Goal: Information Seeking & Learning: Learn about a topic

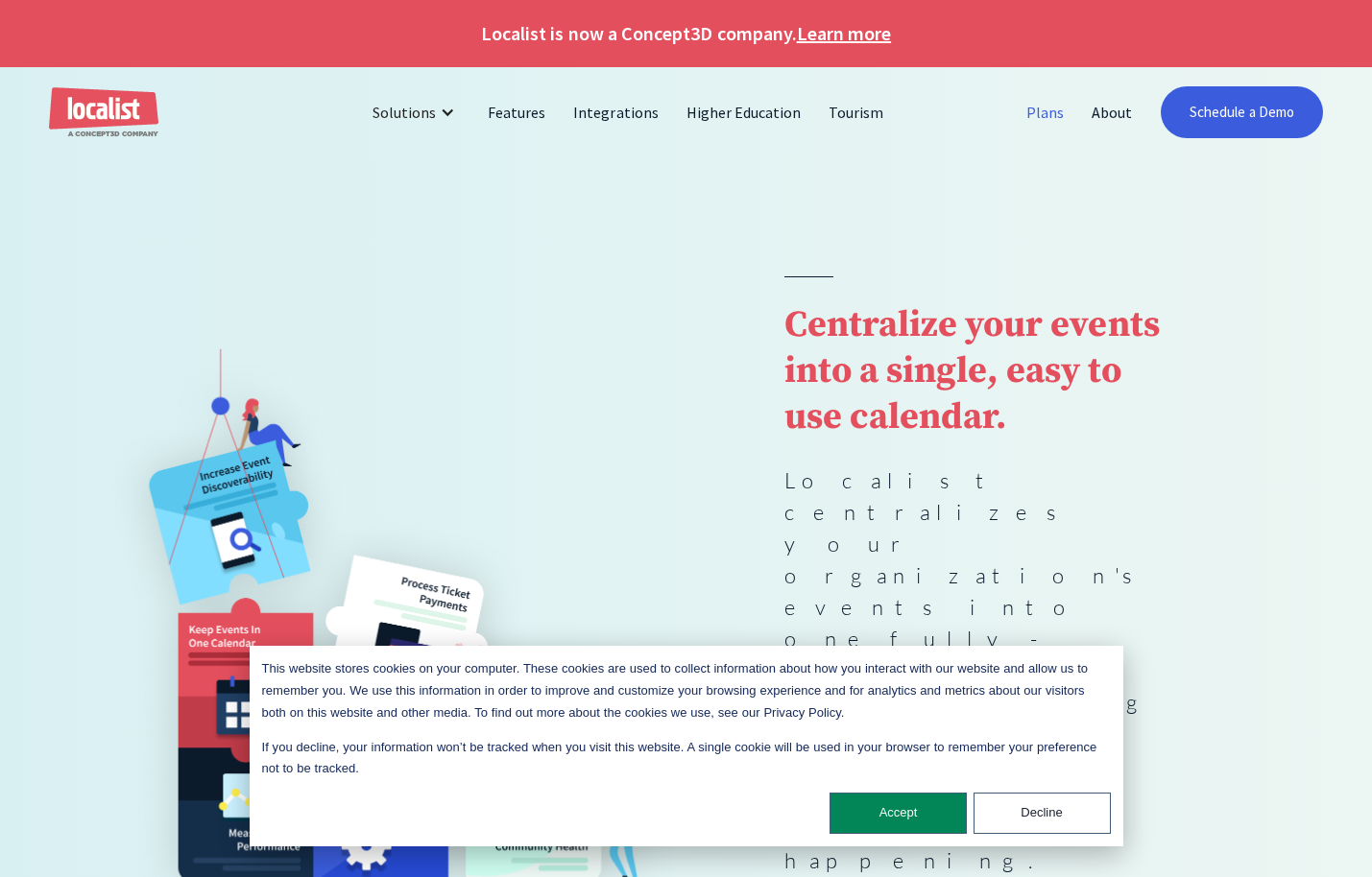
click at [1053, 126] on link "Plans" at bounding box center [1045, 112] width 65 height 46
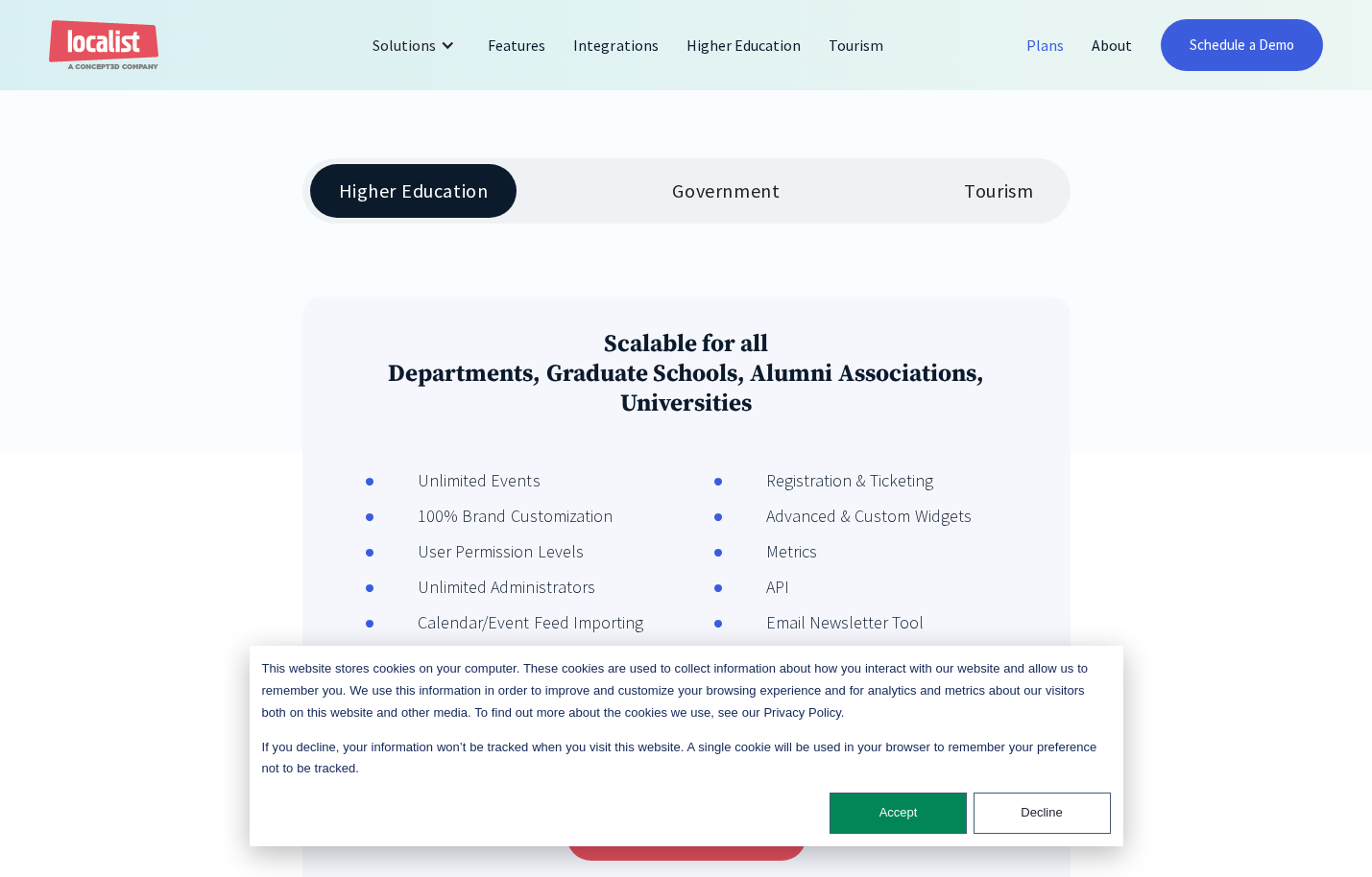
scroll to position [399, 0]
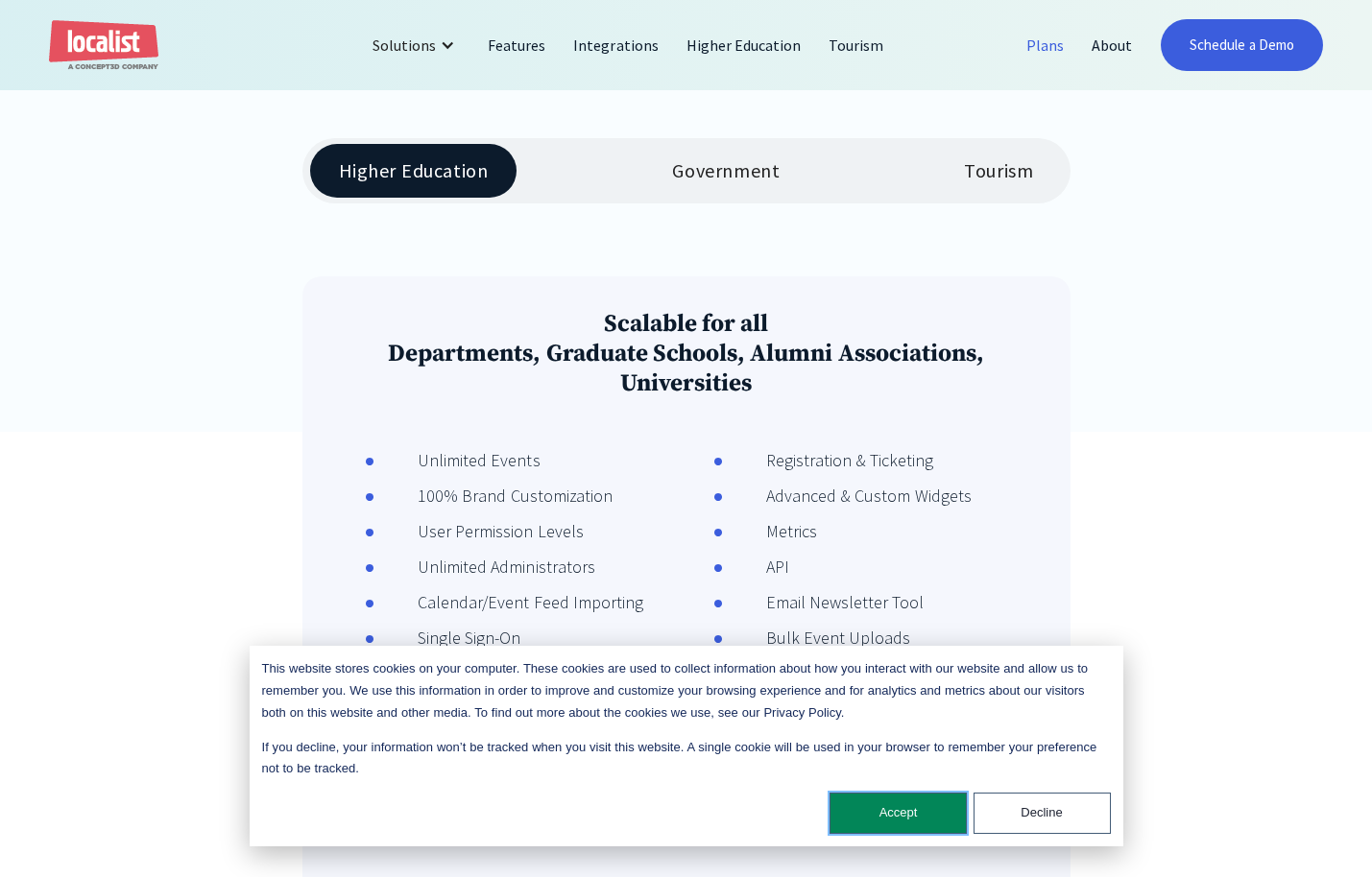
click at [889, 799] on button "Accept" at bounding box center [899, 813] width 138 height 41
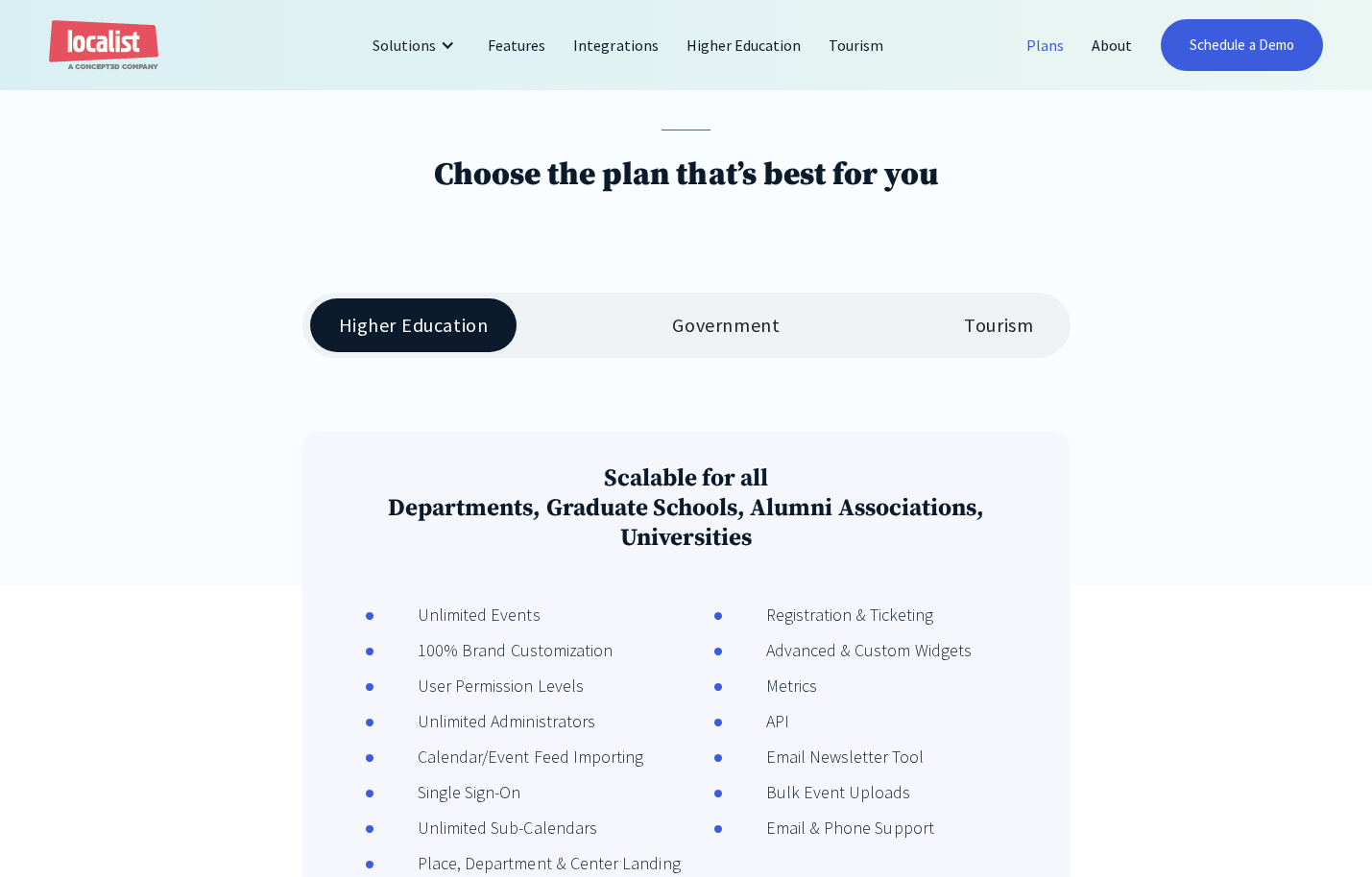
scroll to position [0, 0]
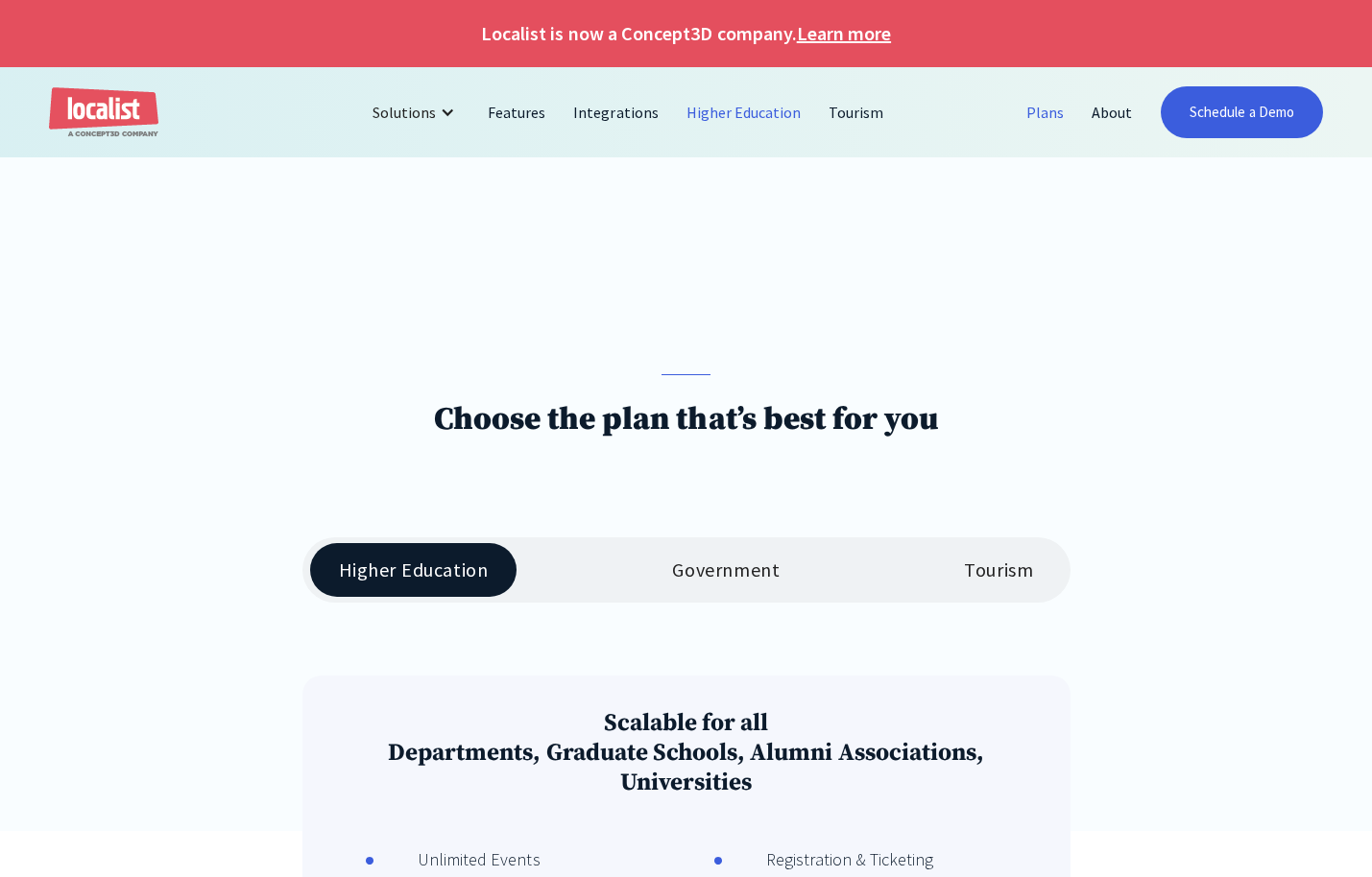
click at [732, 105] on link "Higher Education" at bounding box center [744, 112] width 143 height 46
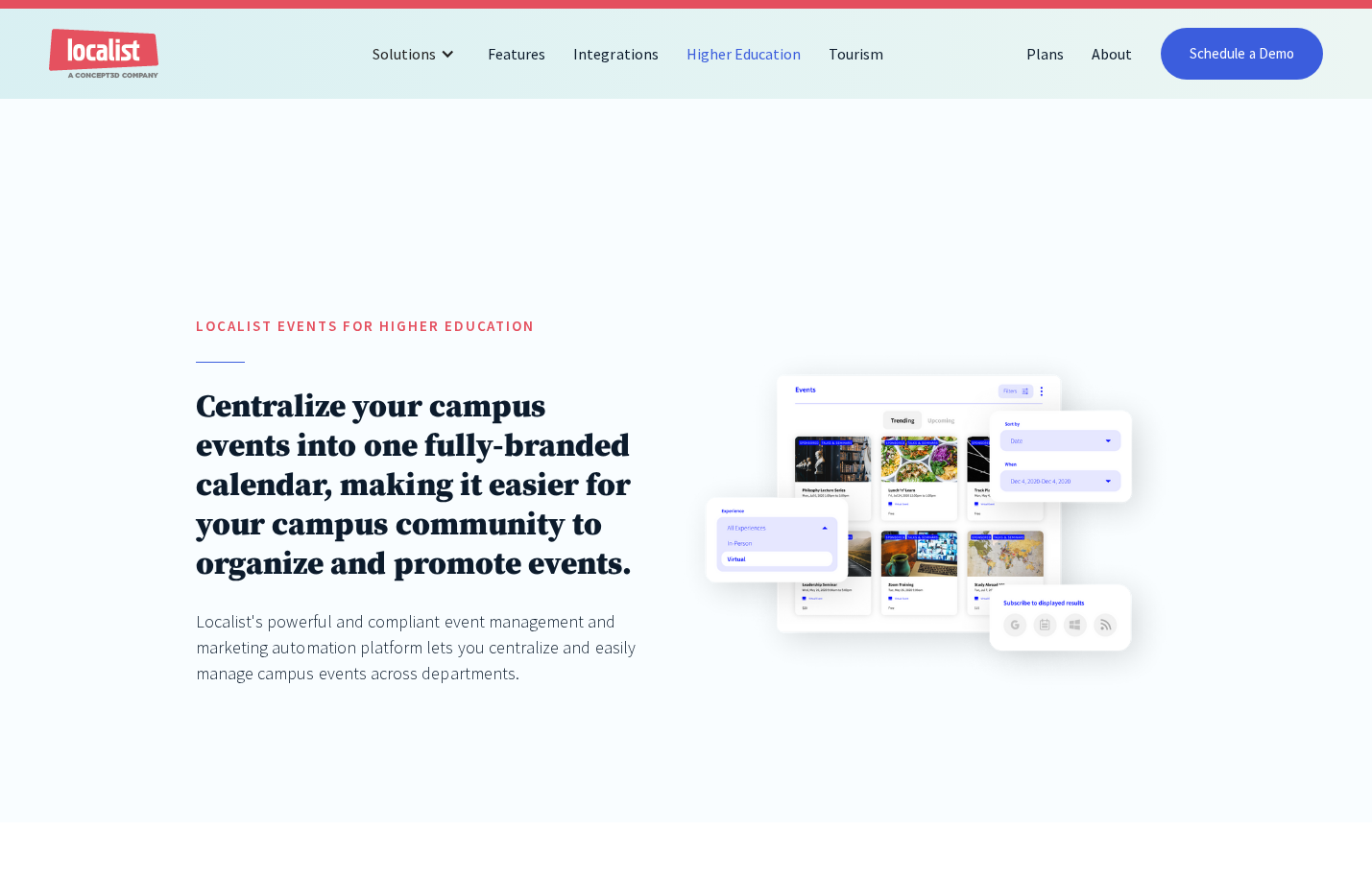
scroll to position [70, 0]
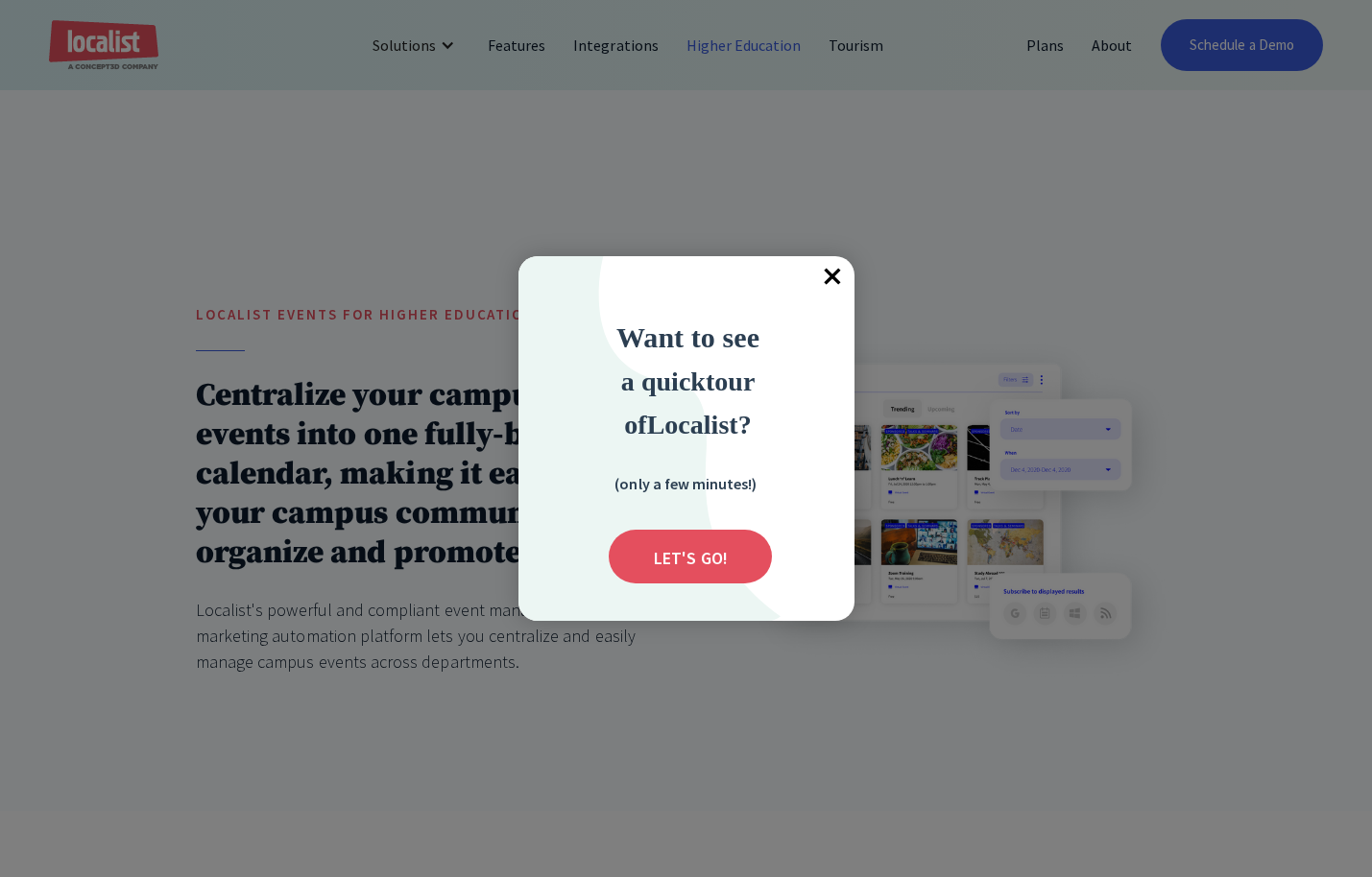
click at [833, 278] on span "×" at bounding box center [833, 277] width 42 height 42
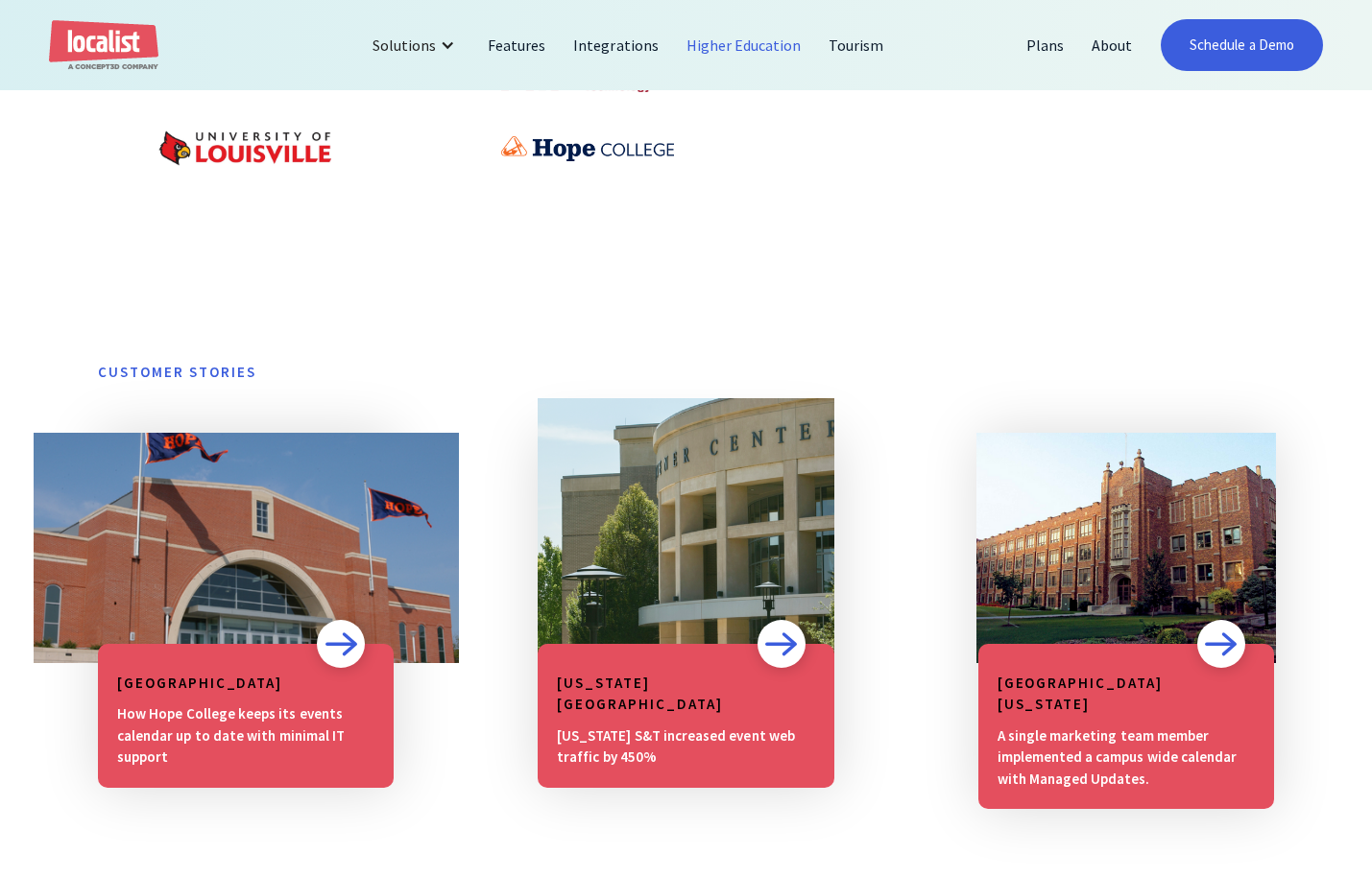
scroll to position [1474, 0]
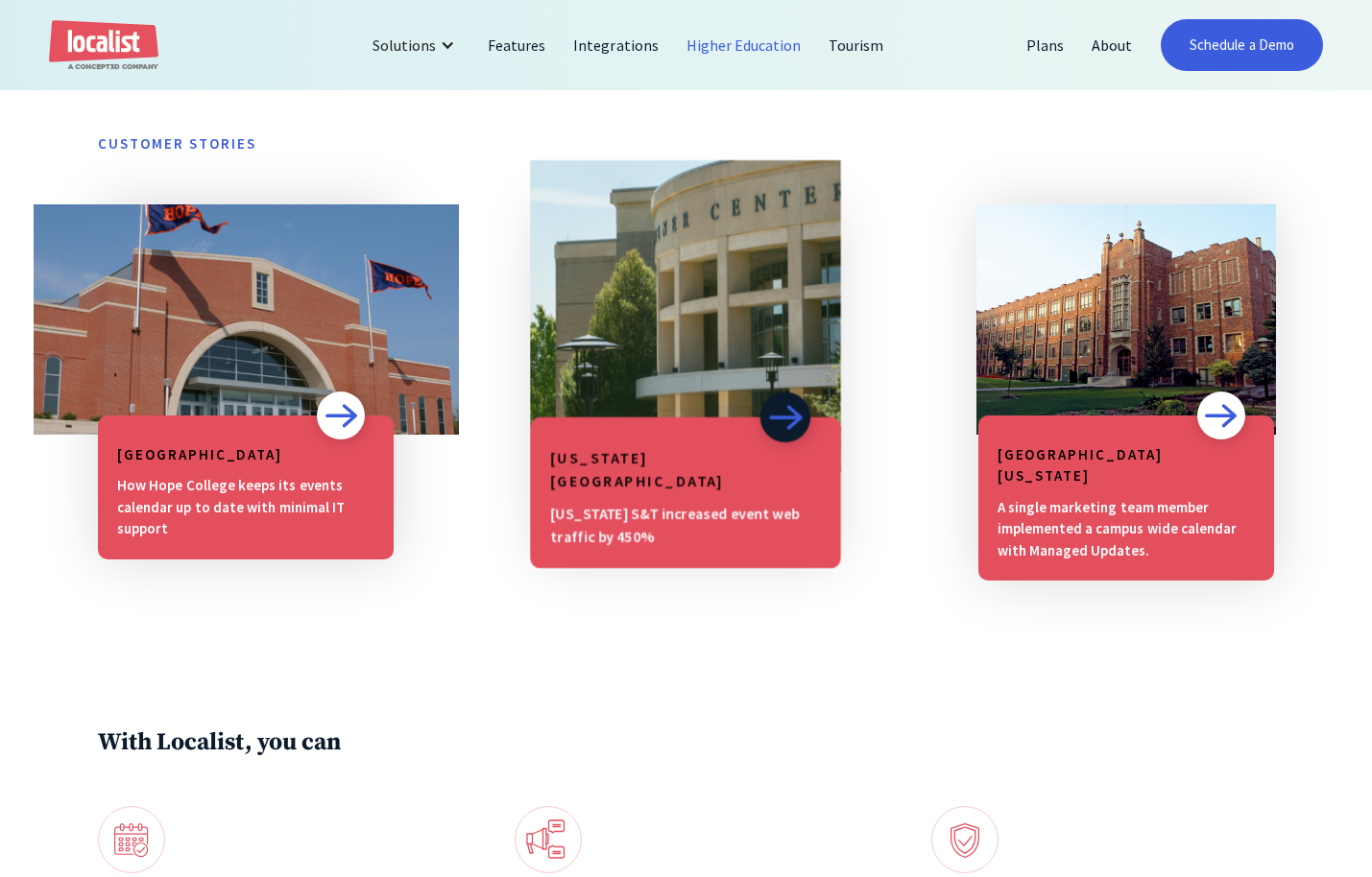
click at [795, 415] on img at bounding box center [786, 417] width 35 height 27
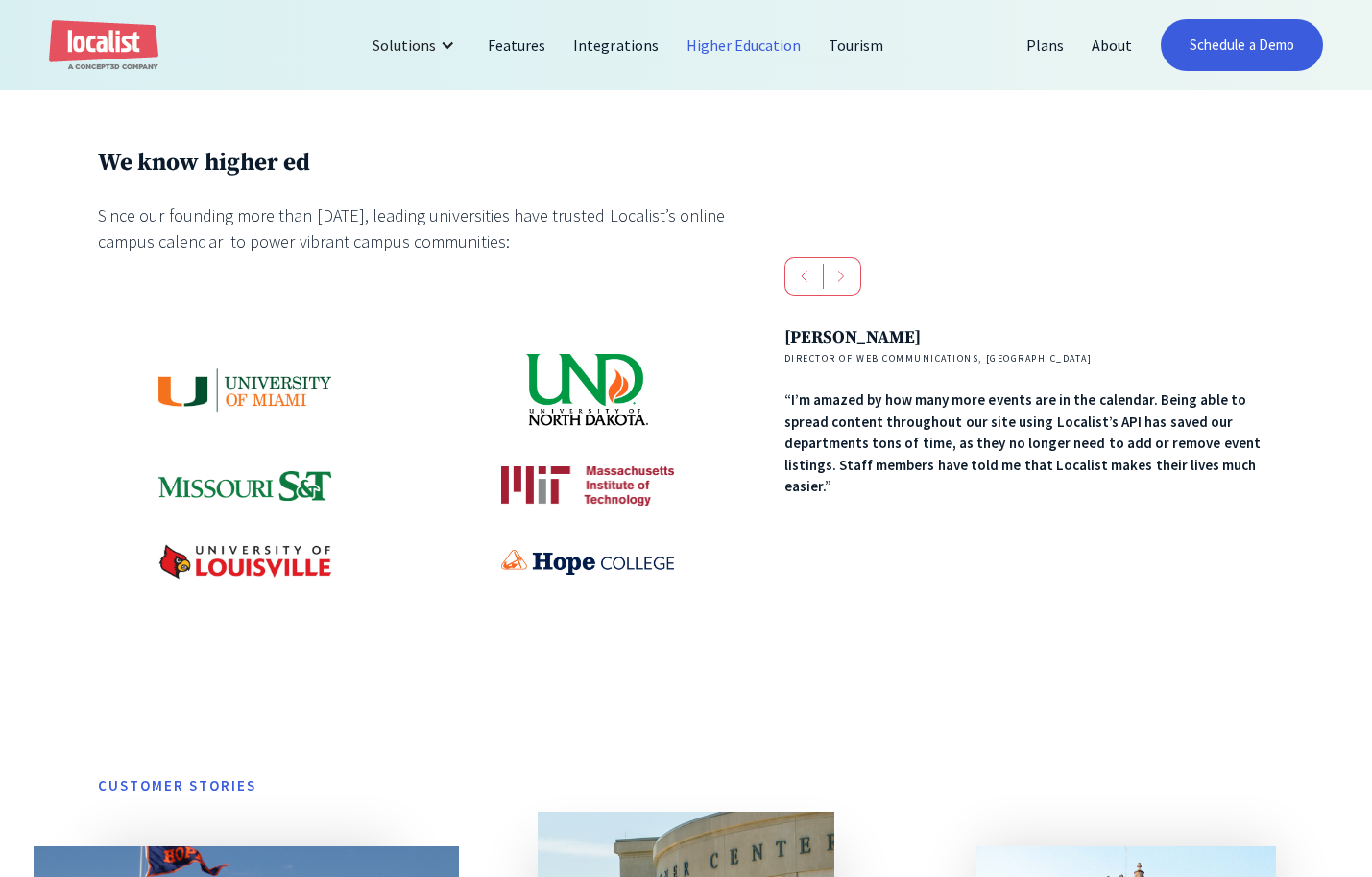
scroll to position [954, 0]
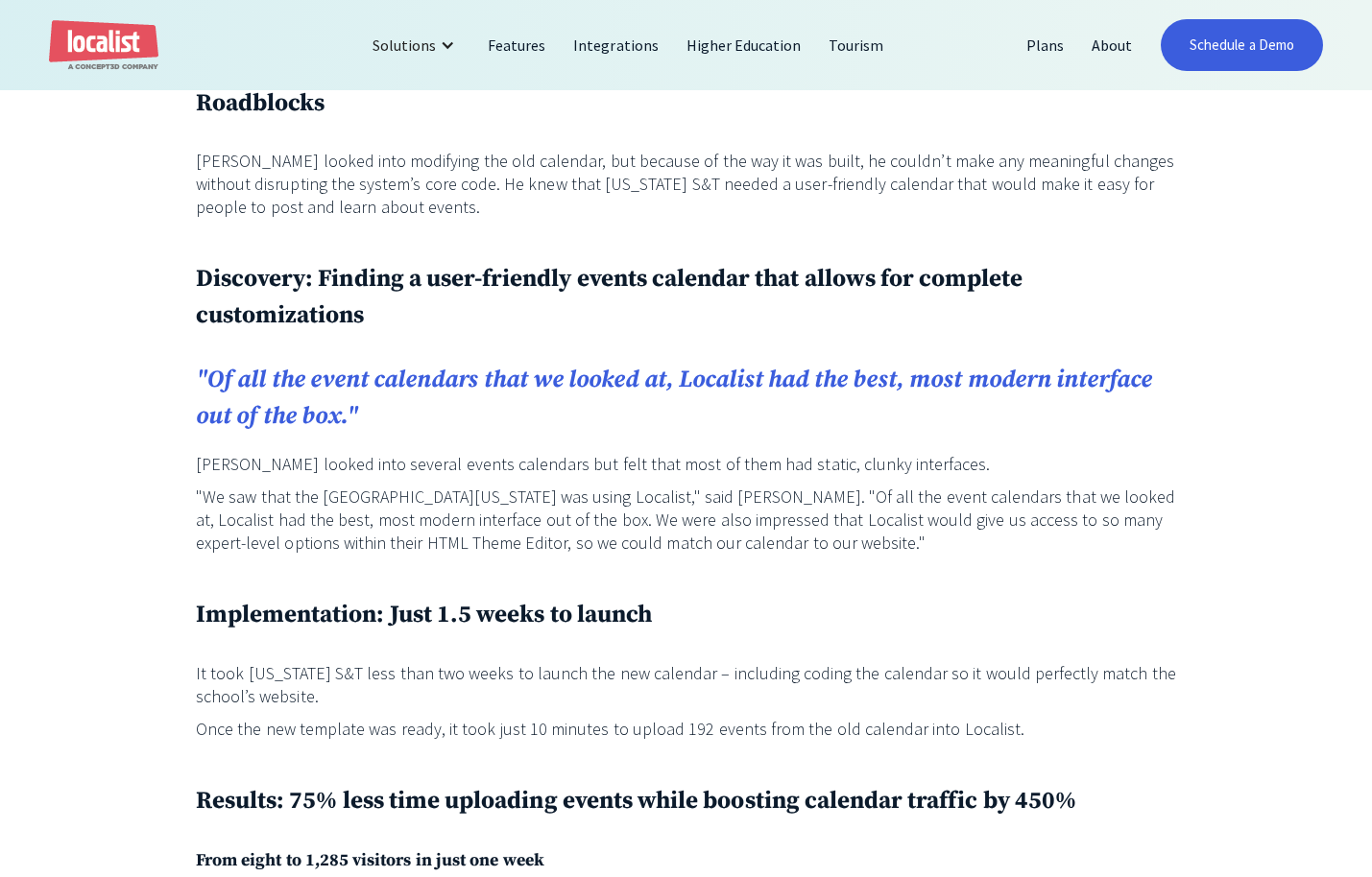
scroll to position [1379, 0]
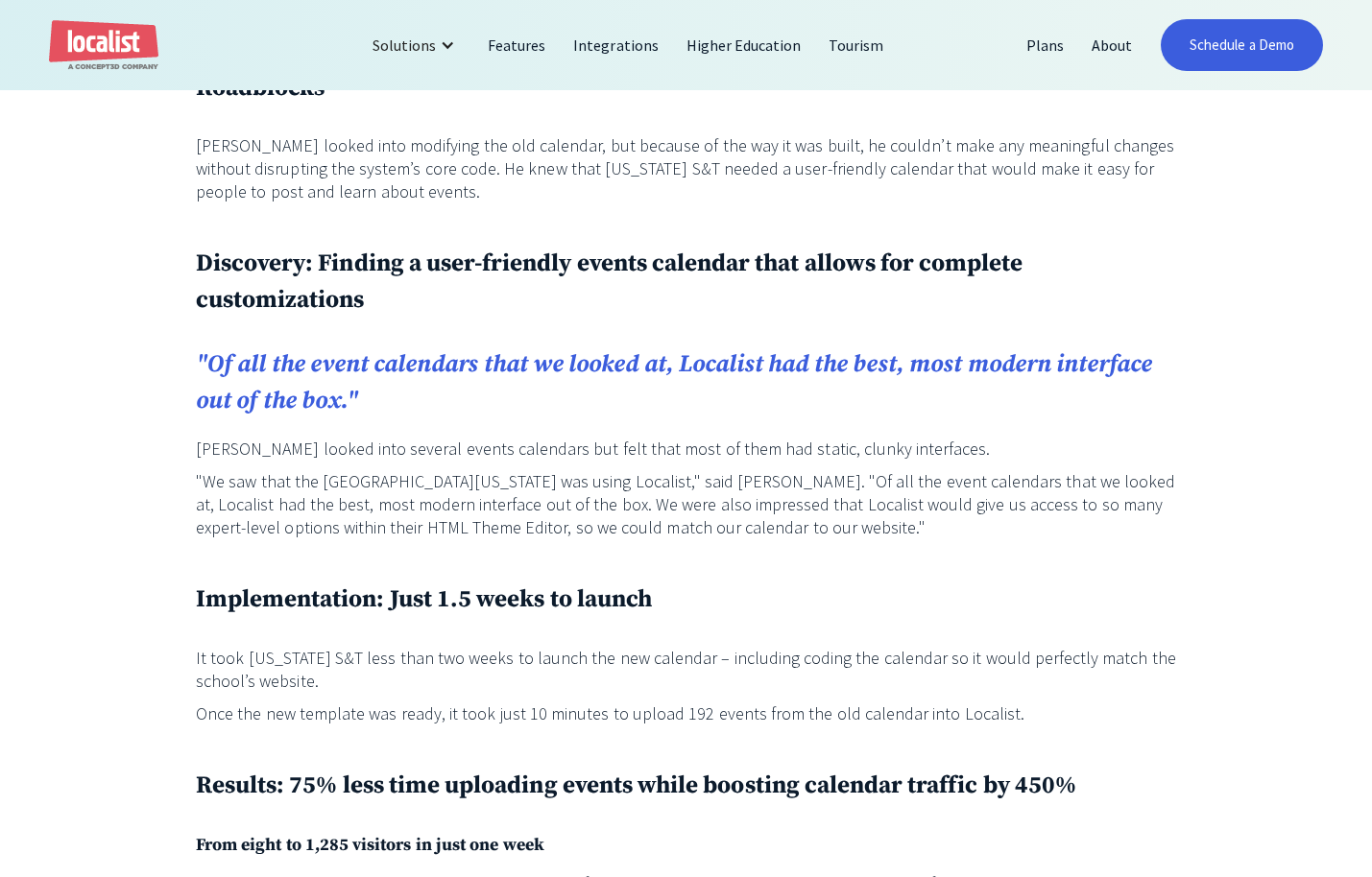
click at [558, 349] on em ""Of all the event calendars that we looked at, Localist had the best, most mode…" at bounding box center [674, 381] width 956 height 66
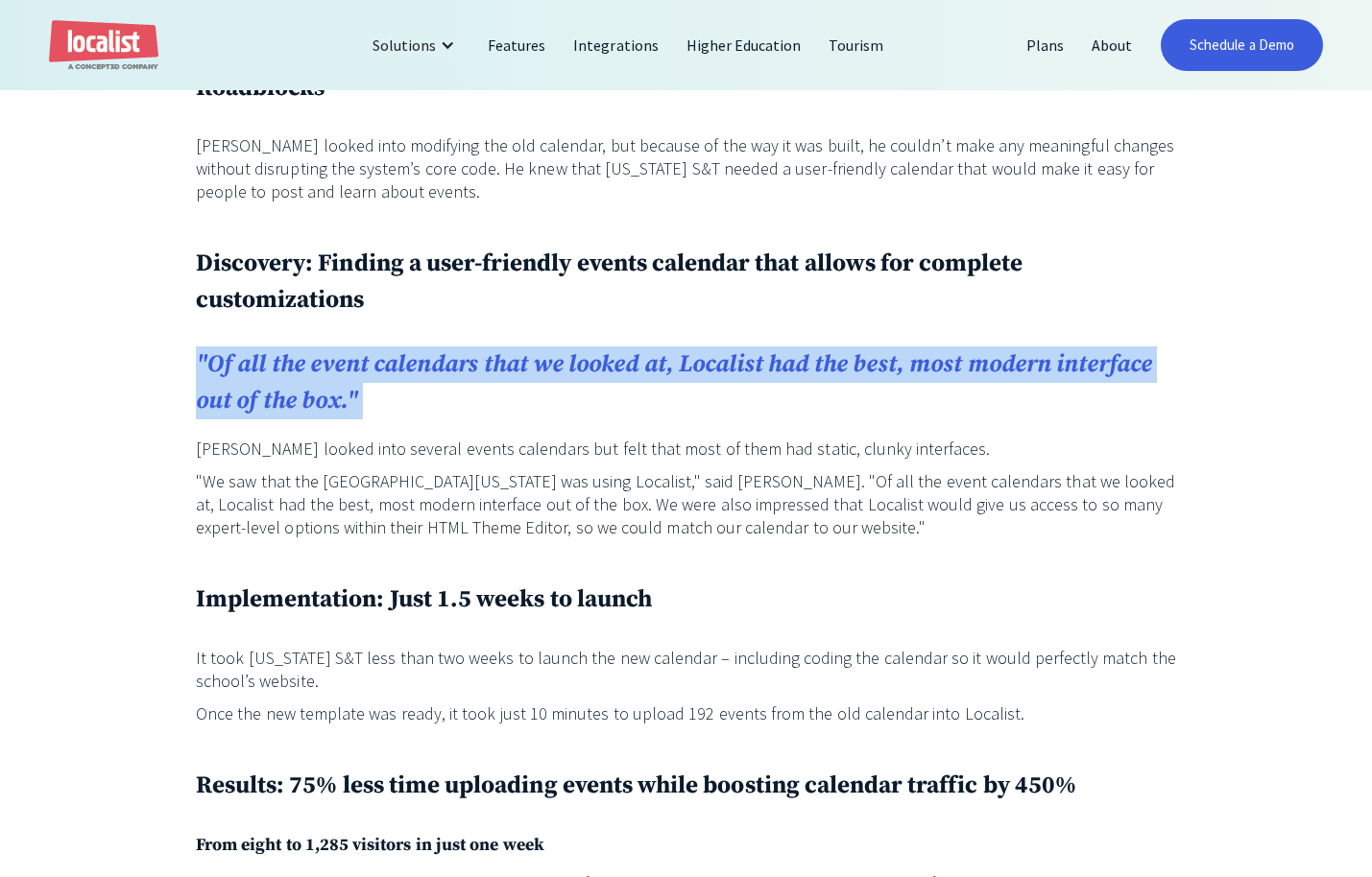
click at [558, 349] on em ""Of all the event calendars that we looked at, Localist had the best, most mode…" at bounding box center [674, 381] width 956 height 66
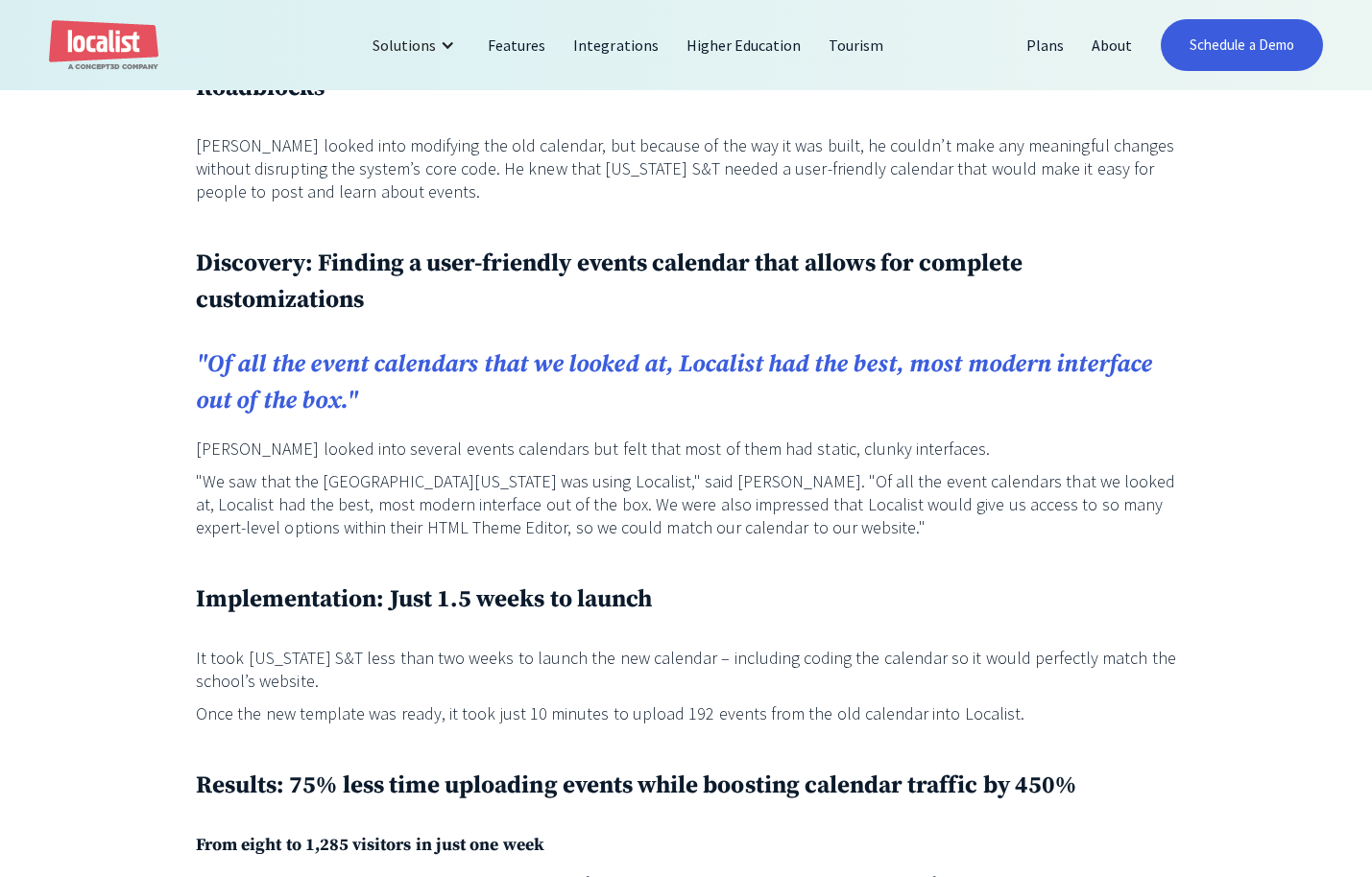
click at [359, 284] on h3 "Discovery: Finding a user-friendly events calendar that allows for complete cus…" at bounding box center [686, 281] width 981 height 72
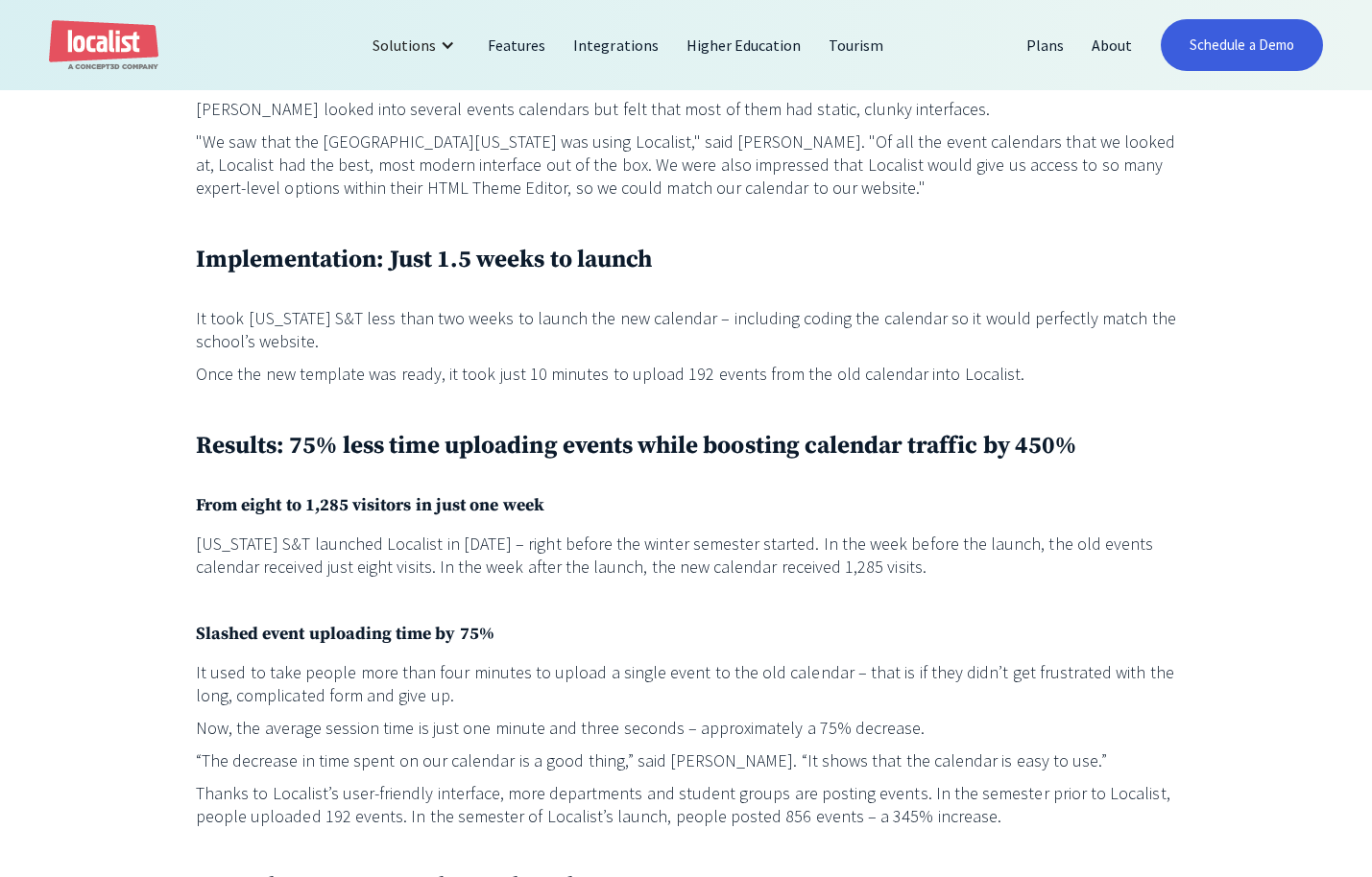
scroll to position [1695, 0]
